Goal: Task Accomplishment & Management: Complete application form

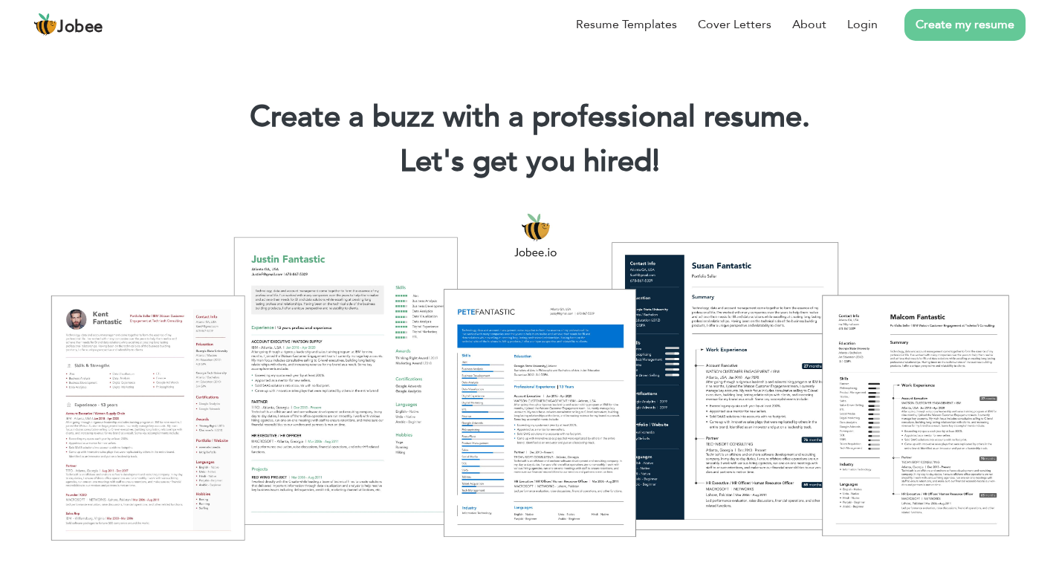
click at [956, 30] on link "Create my resume" at bounding box center [964, 25] width 121 height 32
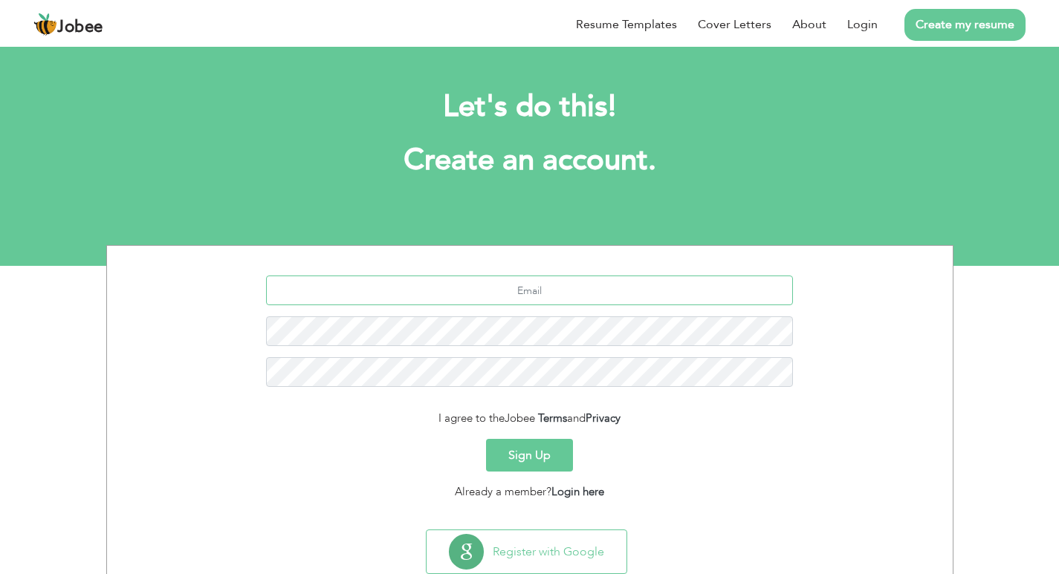
click at [488, 291] on input "text" at bounding box center [529, 291] width 527 height 30
type input "waqasinayat672@gmail.com"
click at [531, 462] on button "Sign Up" at bounding box center [529, 455] width 87 height 33
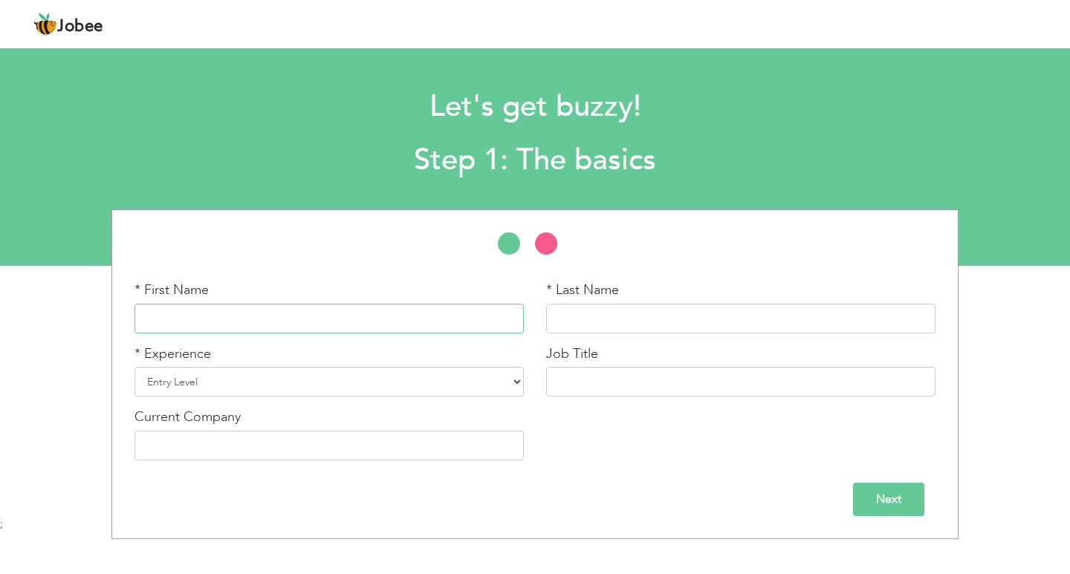
click at [353, 314] on input "text" at bounding box center [329, 319] width 389 height 30
type input "waqas"
type input "inayat"
click at [262, 386] on select "Entry Level Less than 1 Year 1 Year 2 Years 3 Years 4 Years 5 Years 6 Years 7 Y…" at bounding box center [329, 382] width 389 height 30
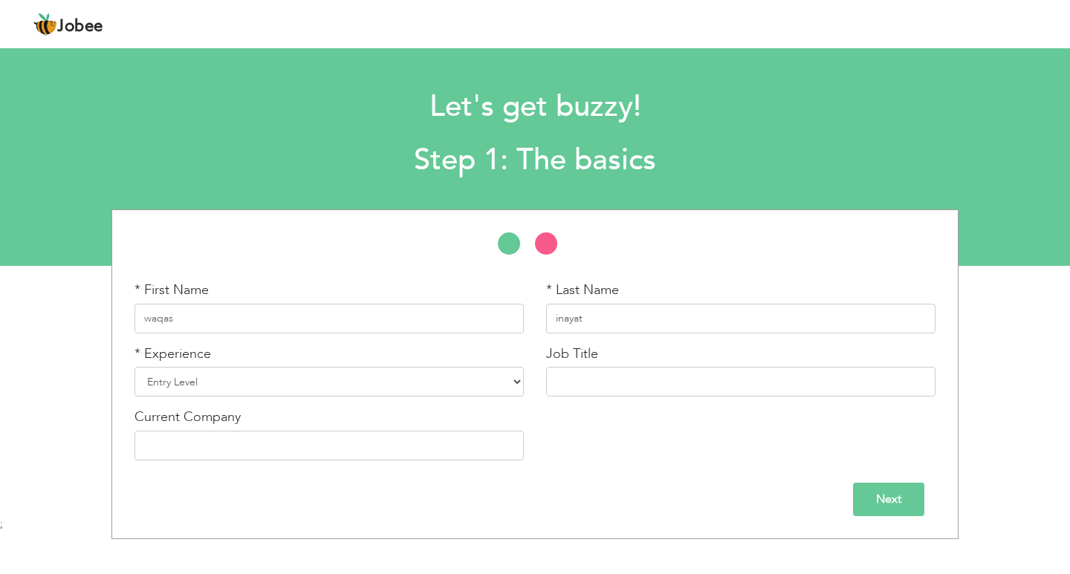
click at [421, 494] on div "Next" at bounding box center [535, 499] width 801 height 33
click at [355, 386] on select "Entry Level Less than 1 Year 1 Year 2 Years 3 Years 4 Years 5 Years 6 Years 7 Y…" at bounding box center [329, 382] width 389 height 30
select select "19"
click at [135, 367] on select "Entry Level Less than 1 Year 1 Year 2 Years 3 Years 4 Years 5 Years 6 Years 7 Y…" at bounding box center [329, 382] width 389 height 30
click at [598, 386] on input "text" at bounding box center [740, 382] width 389 height 30
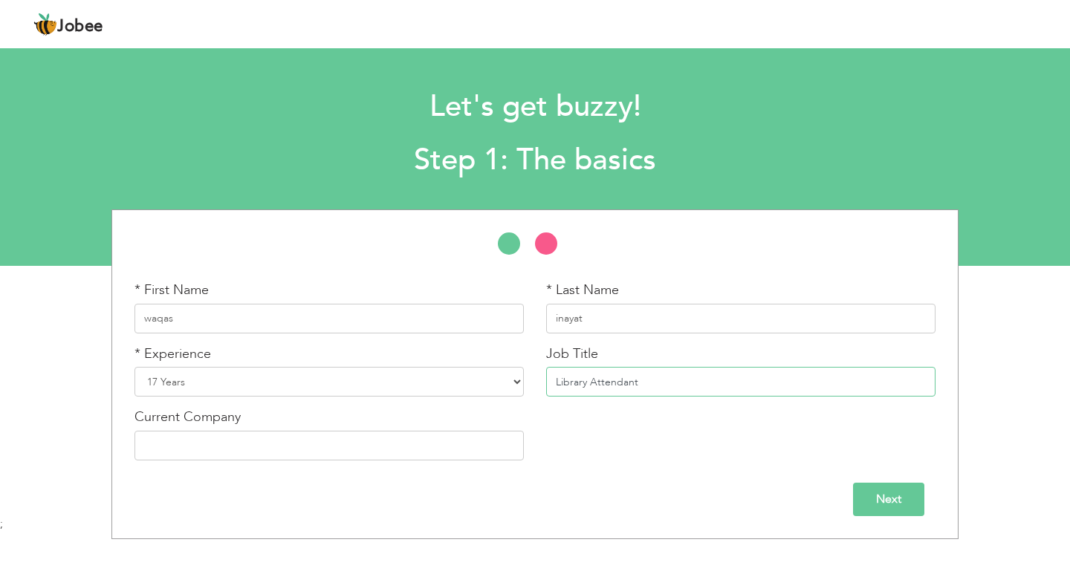
type input "Library Attendant"
click at [207, 449] on input "text" at bounding box center [329, 446] width 389 height 30
type input "Punjab University Lahore"
click at [906, 500] on input "Next" at bounding box center [888, 499] width 71 height 33
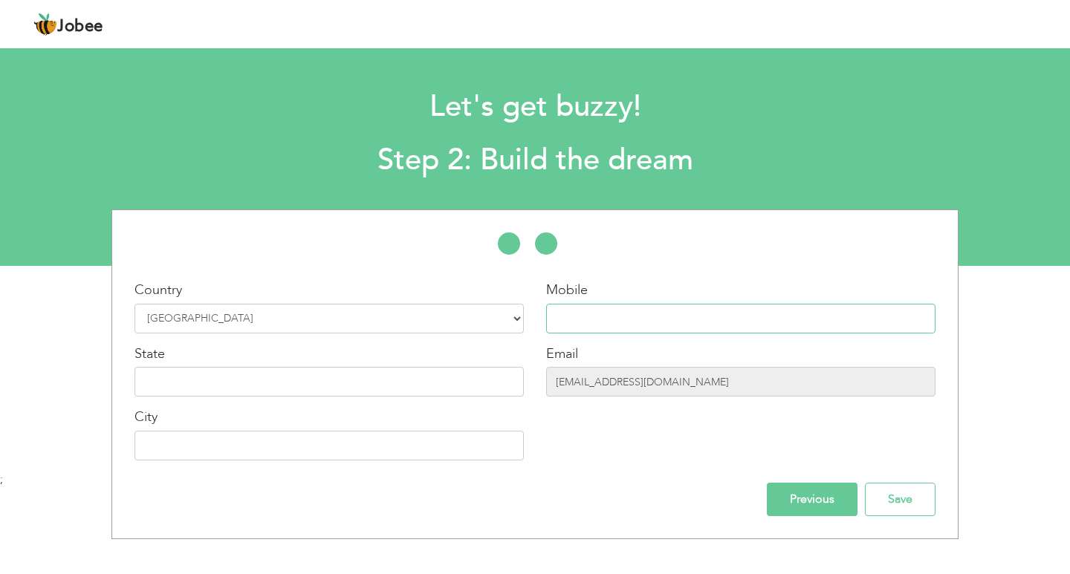
click at [670, 332] on input "text" at bounding box center [740, 319] width 389 height 30
type input "03265881461"
click at [250, 395] on input "text" at bounding box center [329, 382] width 389 height 30
type input "punjab"
click at [152, 458] on input "text" at bounding box center [329, 446] width 389 height 30
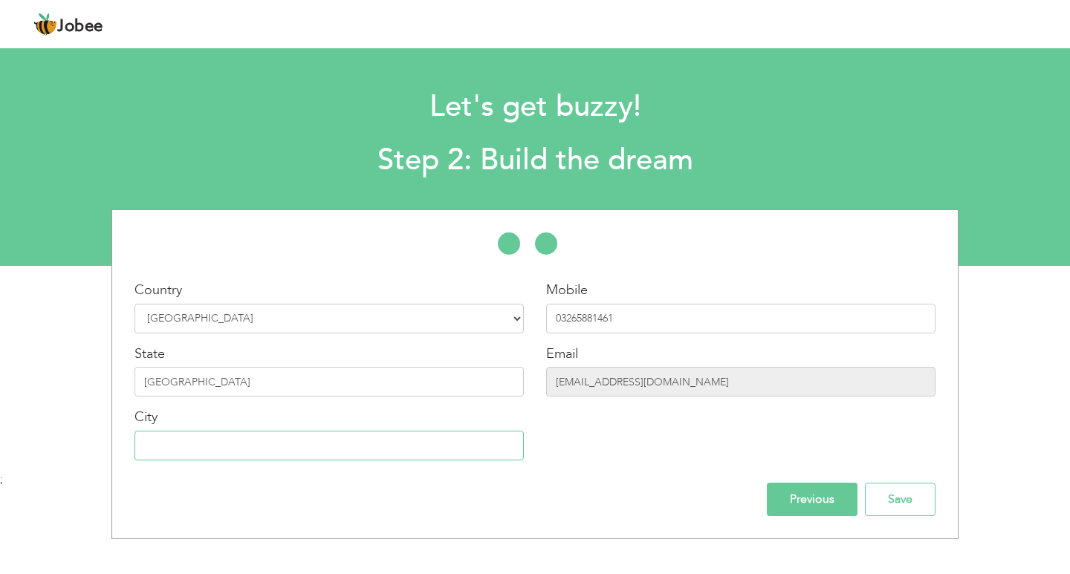
type input "LAHORE (L033)"
click at [884, 497] on input "Save" at bounding box center [900, 499] width 71 height 33
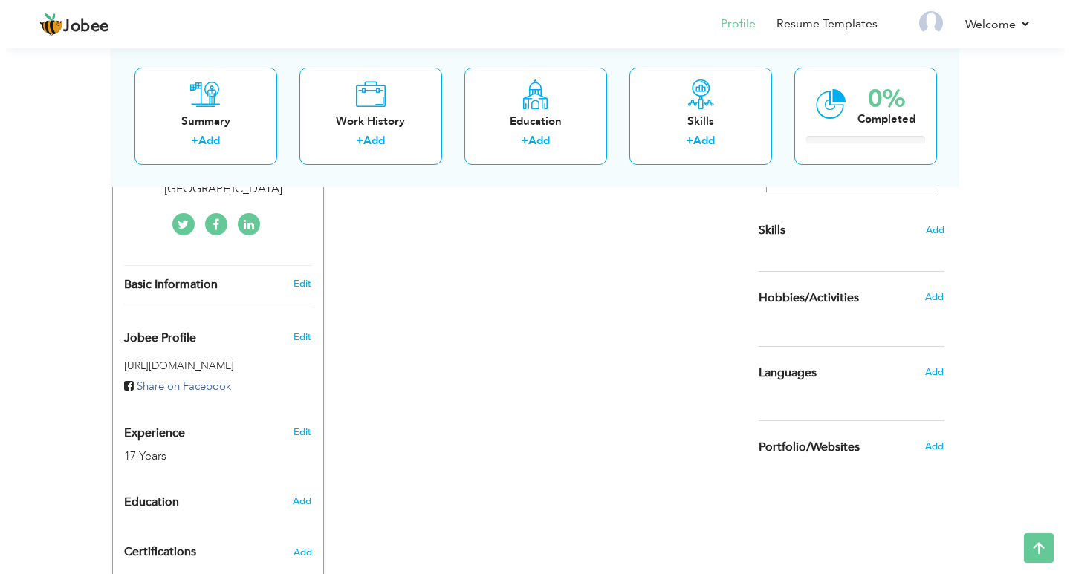
scroll to position [372, 0]
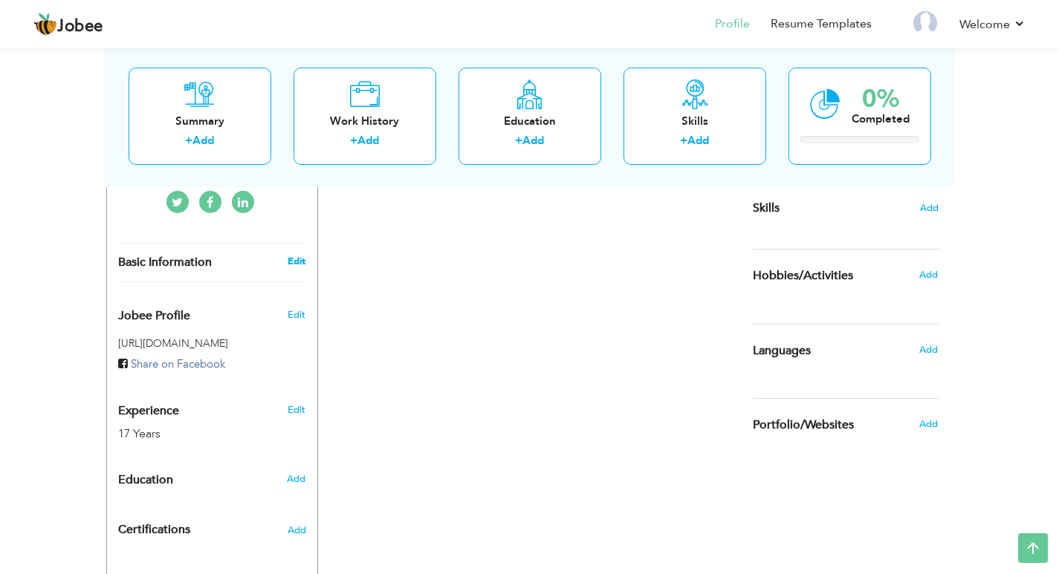
click at [292, 255] on link "Edit" at bounding box center [297, 261] width 18 height 13
type input "waqas"
type input "inayat"
type input "03265881461"
select select "number:166"
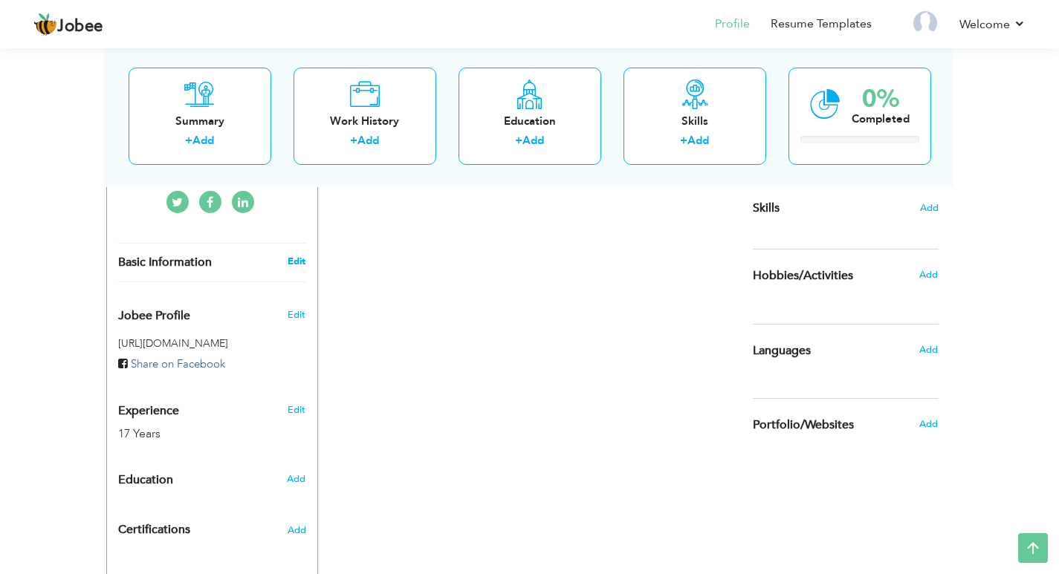
type input "[GEOGRAPHIC_DATA]"
type input "[GEOGRAPHIC_DATA] (L033)"
select select "number:19"
type input "[GEOGRAPHIC_DATA]"
type input "Library Attendant"
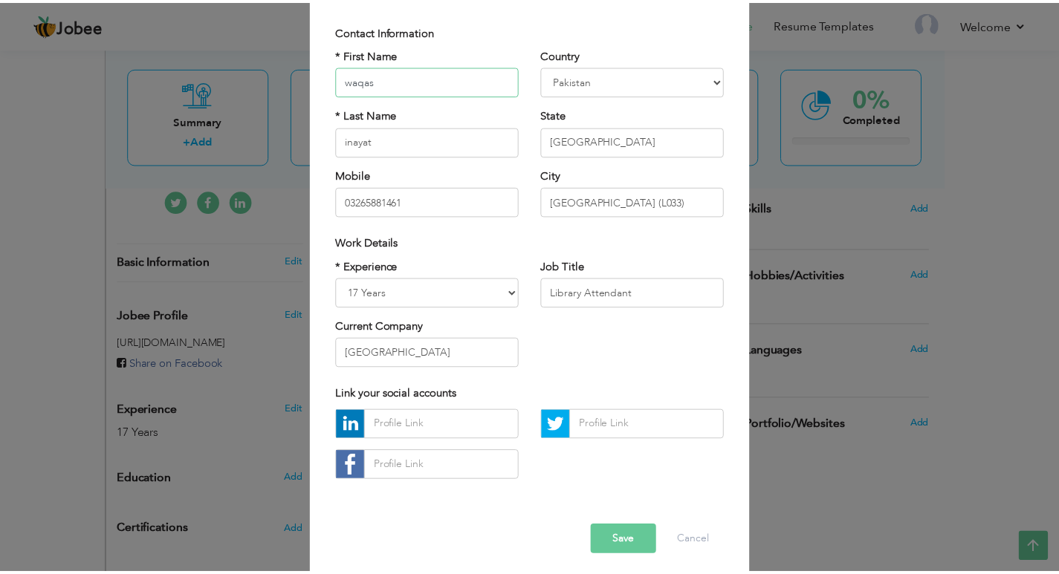
scroll to position [106, 0]
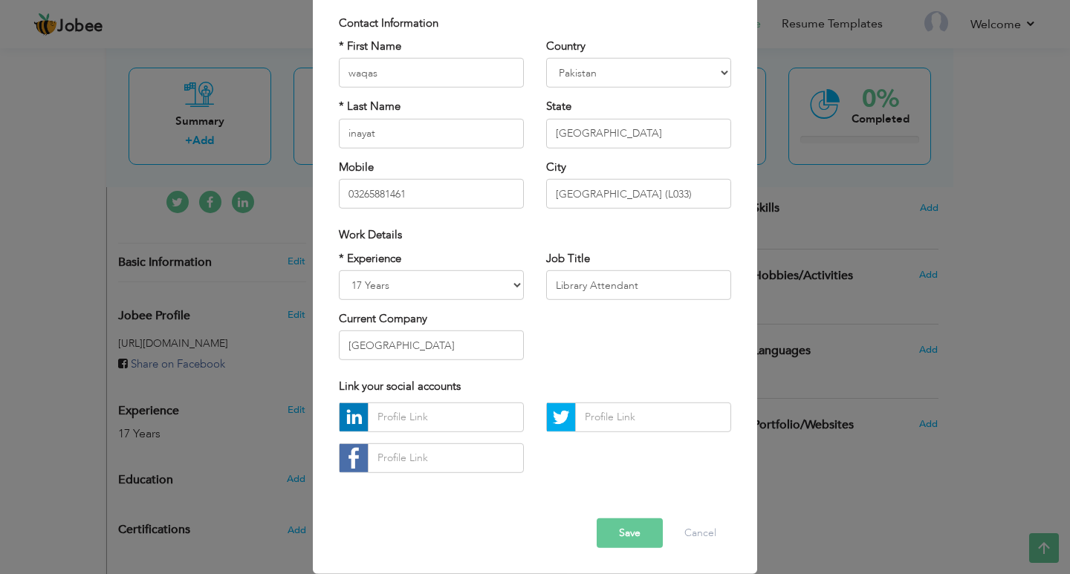
click at [346, 460] on img at bounding box center [354, 458] width 28 height 28
click at [426, 464] on input "text" at bounding box center [446, 459] width 156 height 30
click at [700, 538] on button "Cancel" at bounding box center [701, 534] width 62 height 30
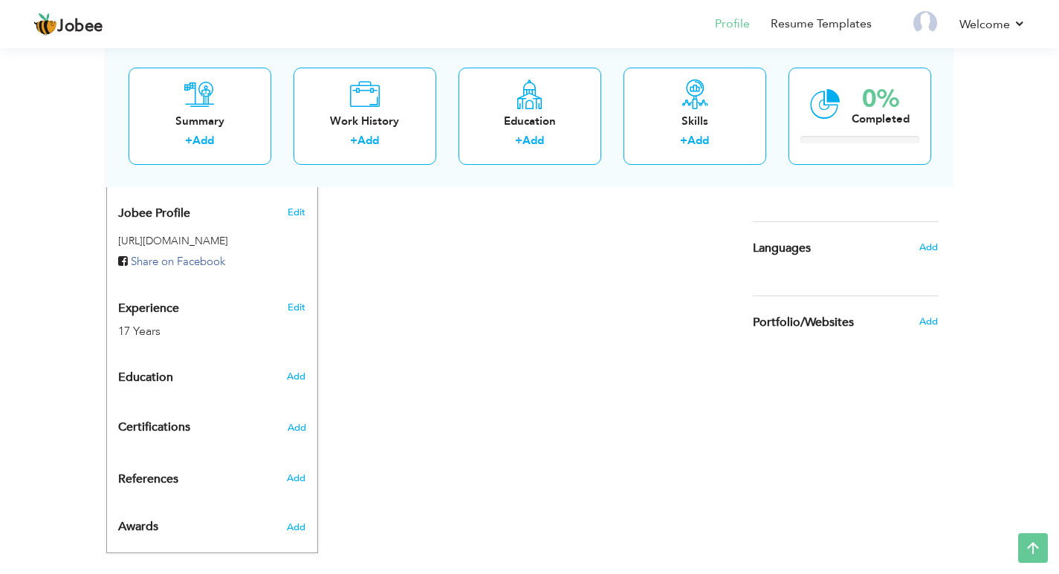
scroll to position [476, 0]
click at [295, 369] on span "Add" at bounding box center [295, 375] width 19 height 13
radio input "true"
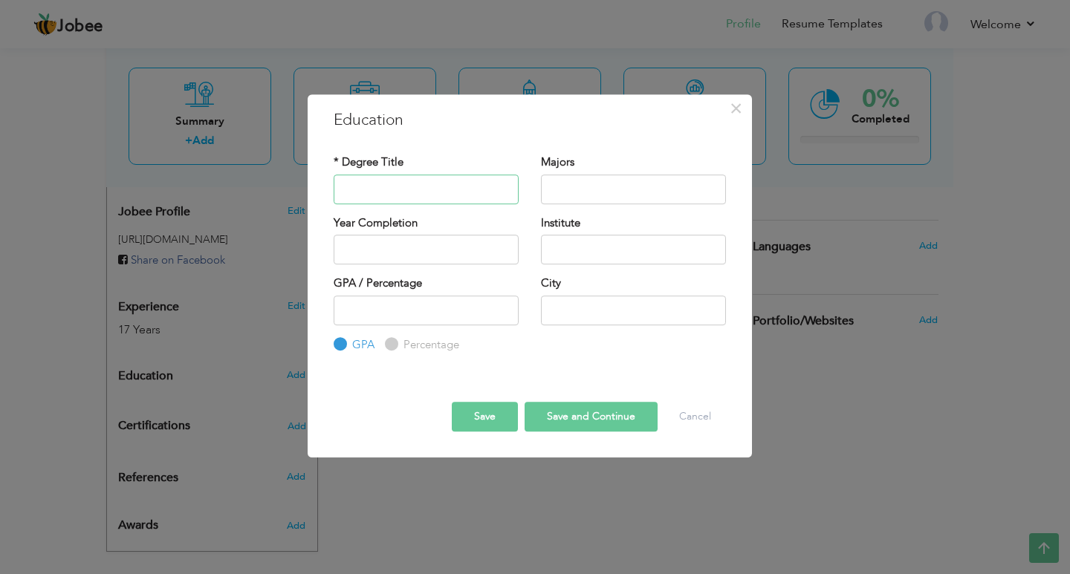
type input "m"
type input "Metric"
click at [737, 107] on span "×" at bounding box center [736, 108] width 13 height 27
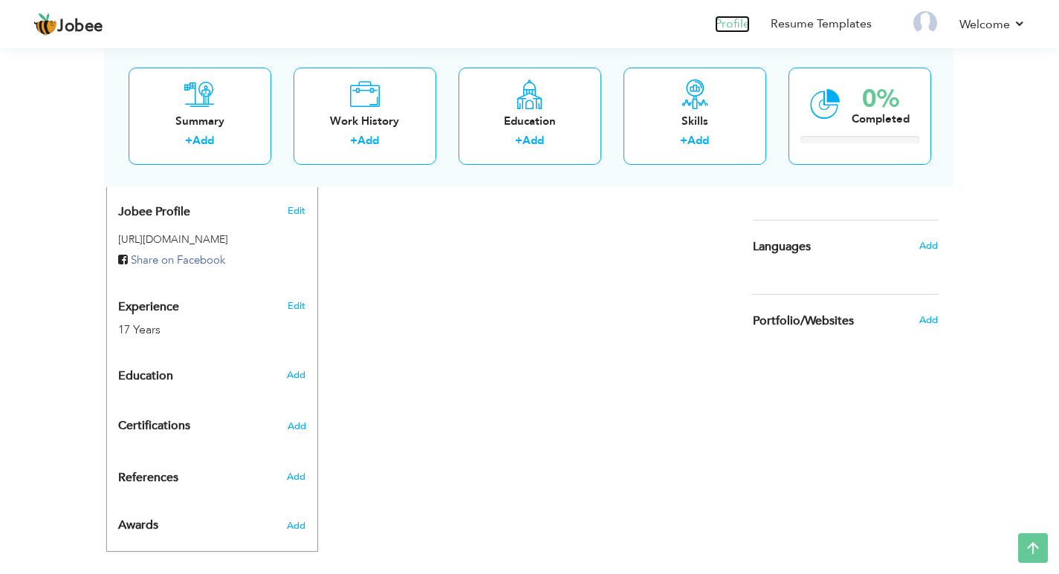
click at [728, 22] on link "Profile" at bounding box center [732, 24] width 35 height 17
